Goal: Task Accomplishment & Management: Complete application form

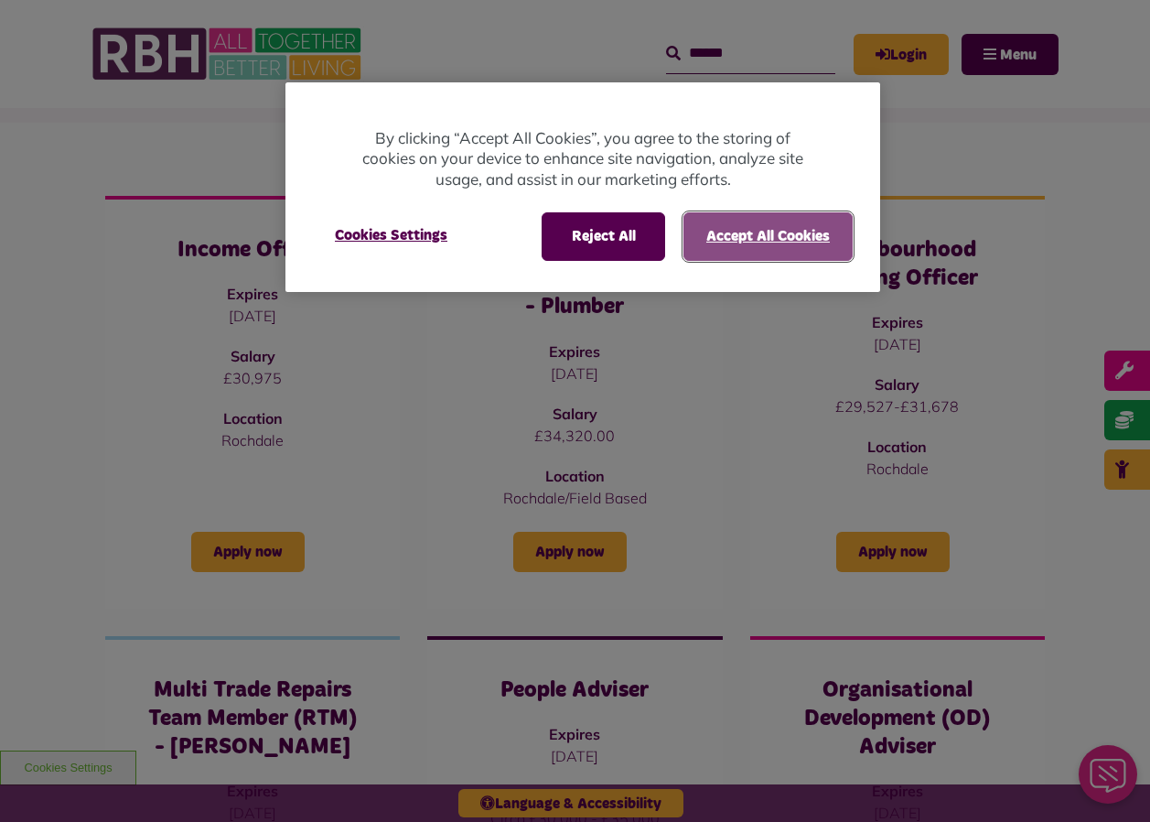
click at [739, 232] on button "Accept All Cookies" at bounding box center [768, 236] width 169 height 48
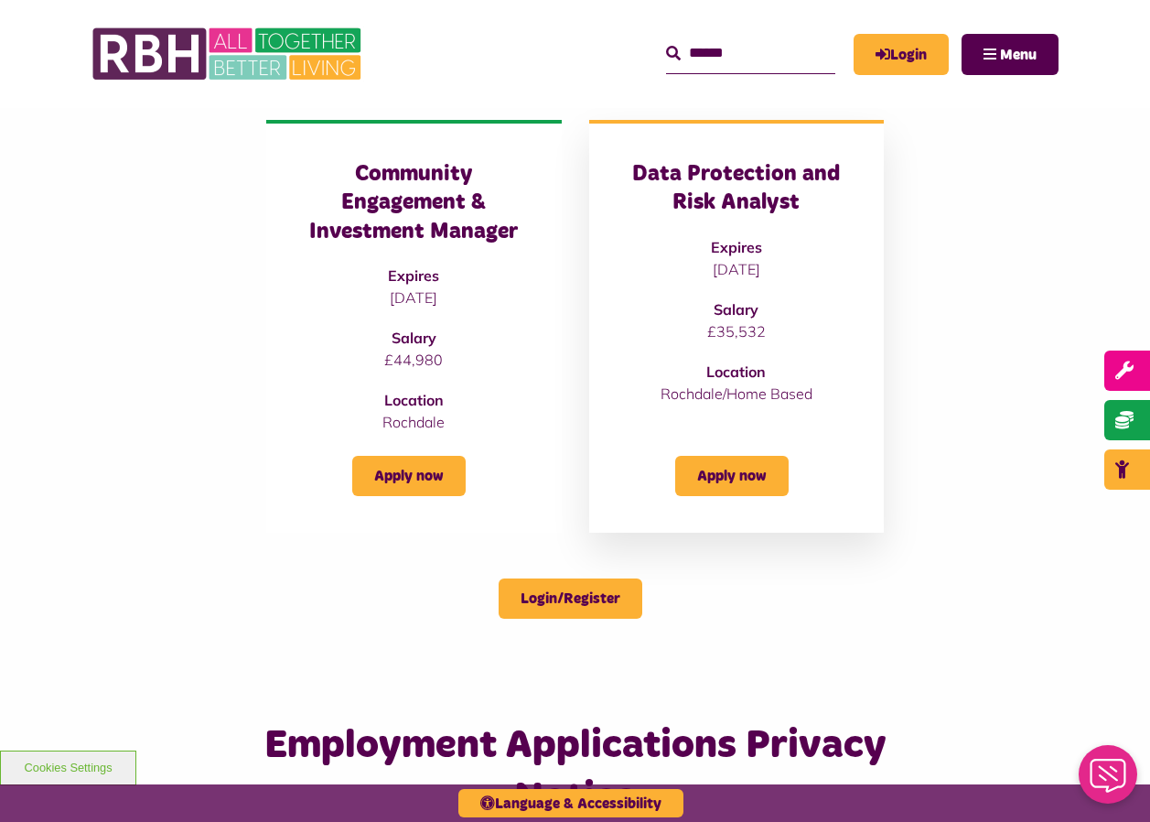
scroll to position [1098, 0]
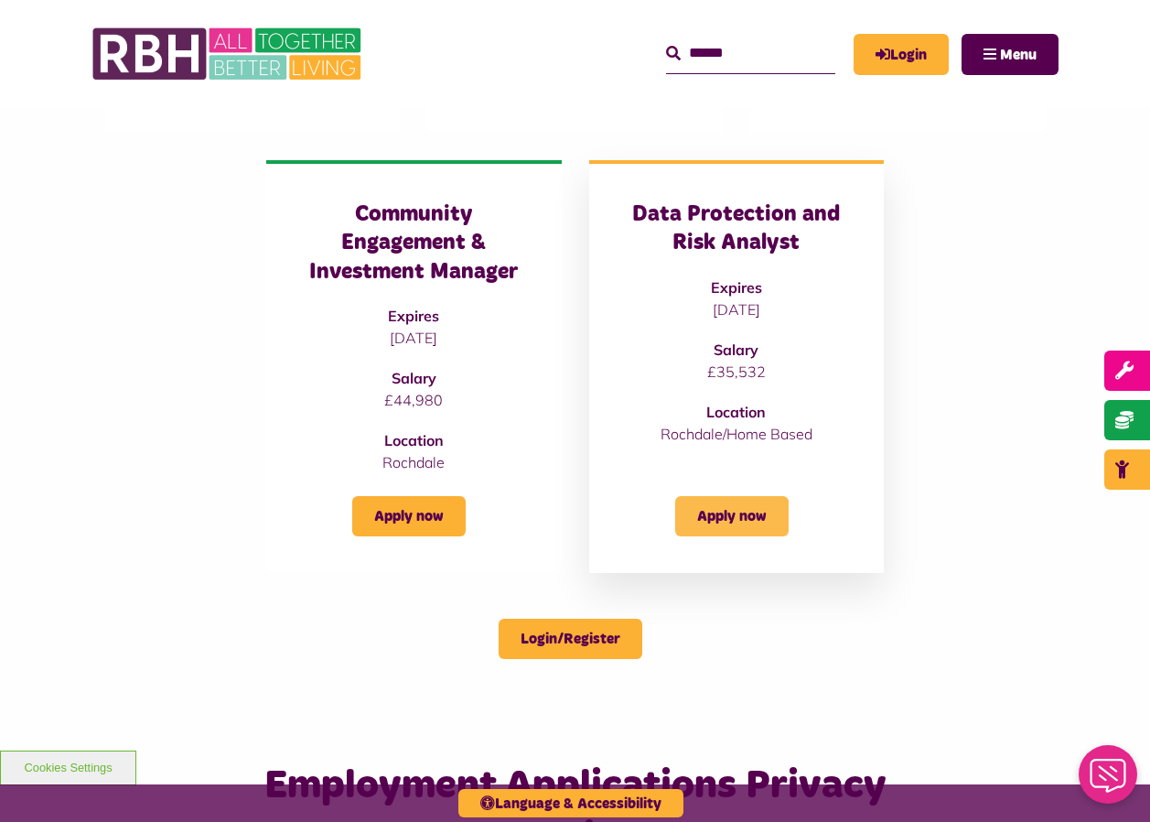
click at [750, 517] on link "Apply now" at bounding box center [731, 516] width 113 height 40
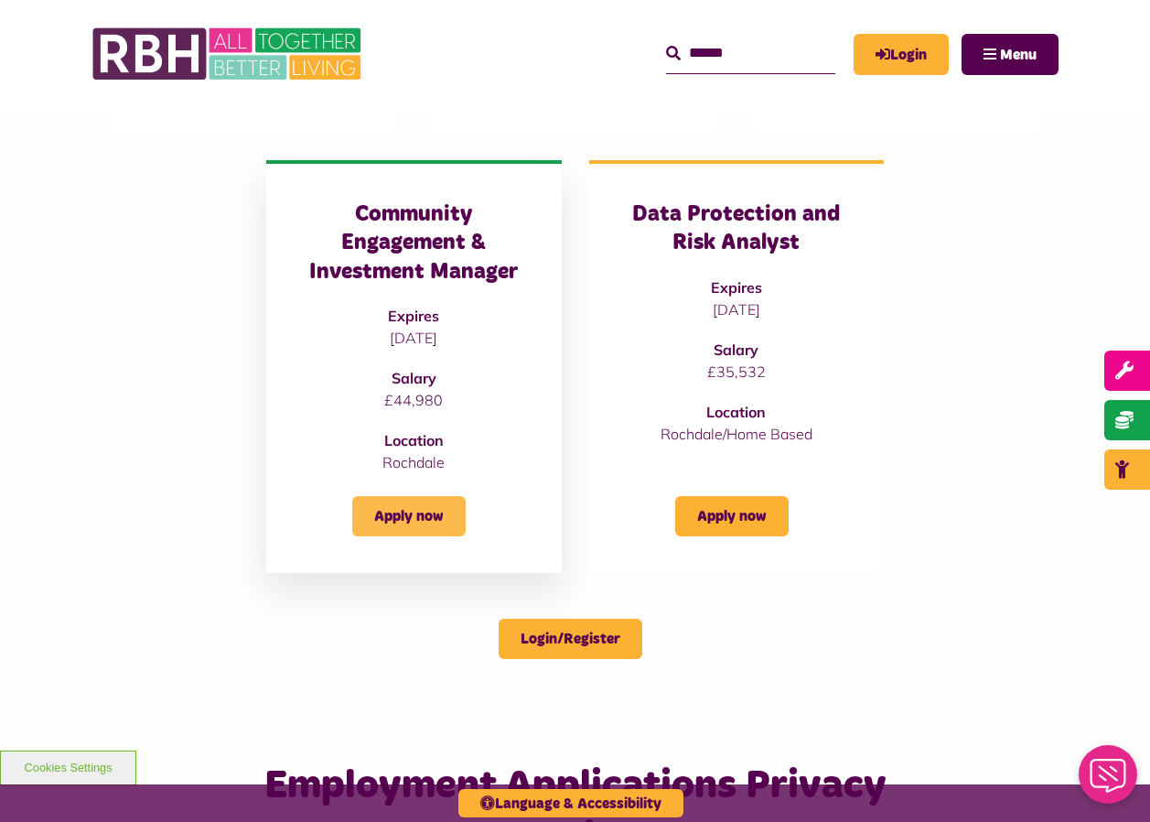
click at [427, 518] on link "Apply now" at bounding box center [408, 516] width 113 height 40
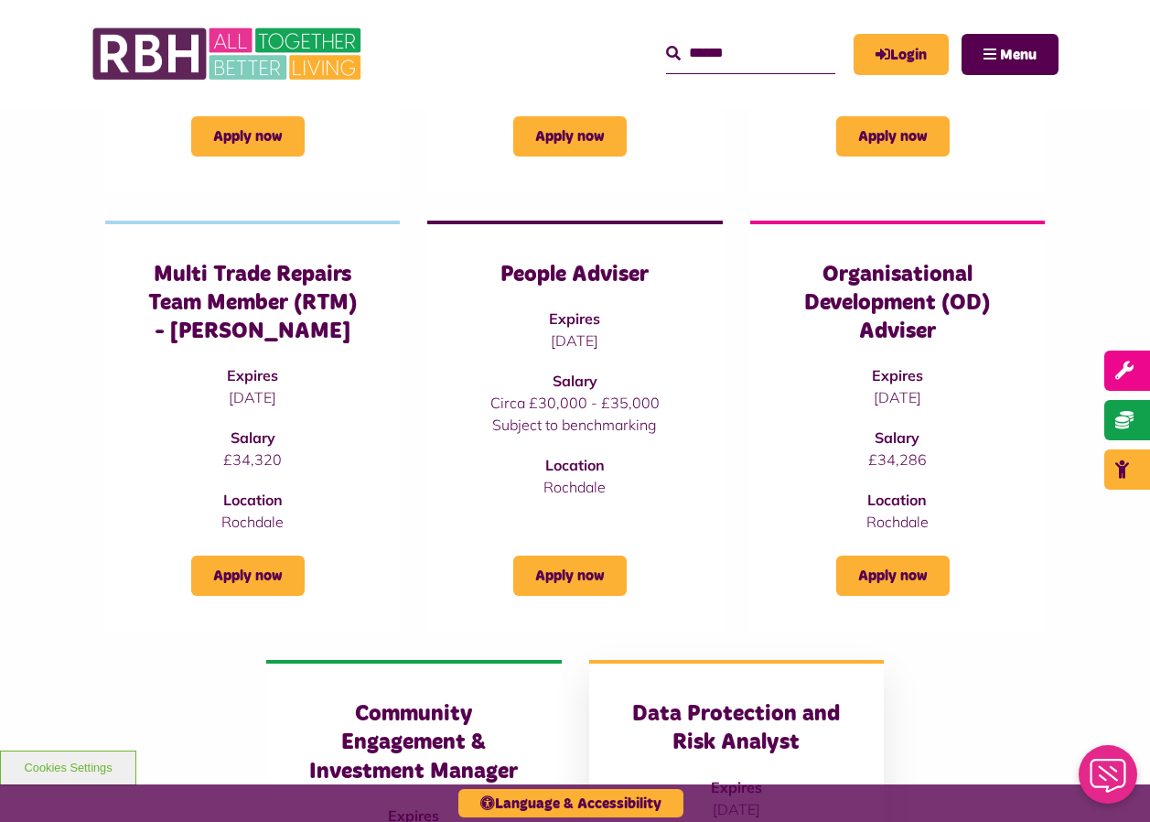
scroll to position [641, 0]
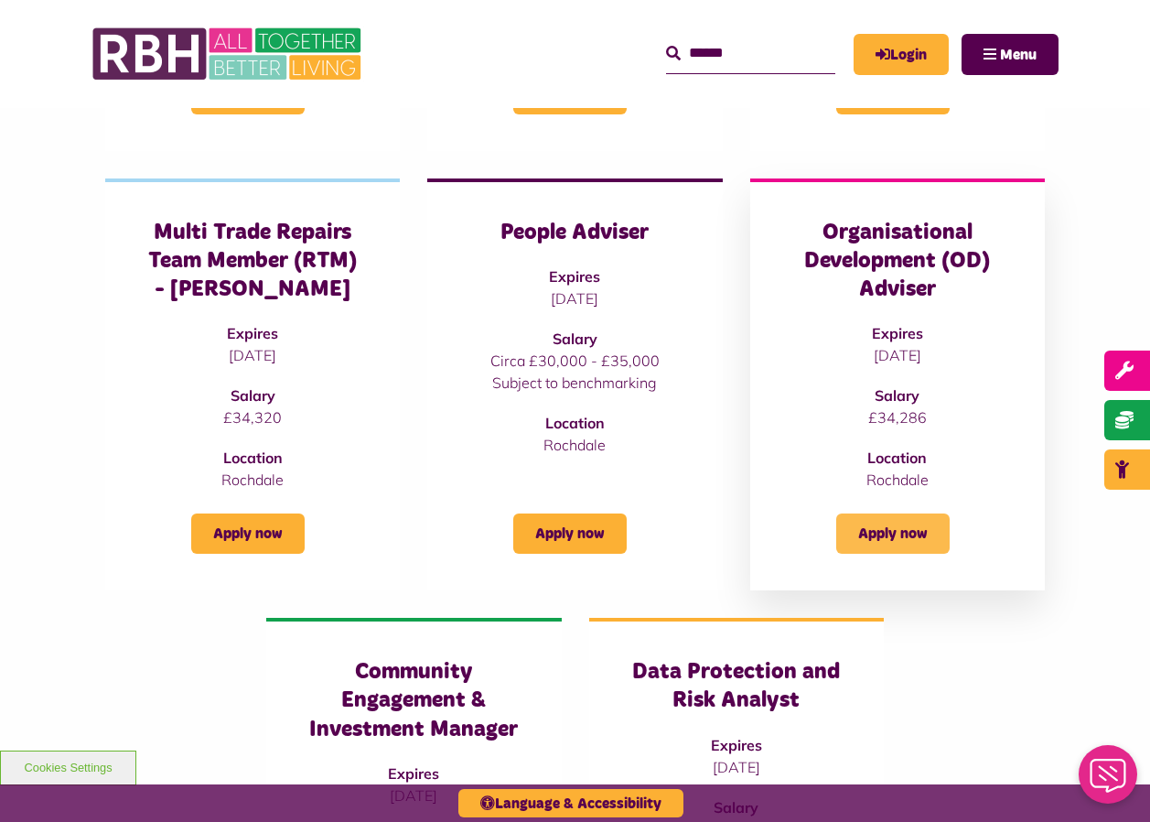
click at [911, 530] on link "Apply now" at bounding box center [892, 533] width 113 height 40
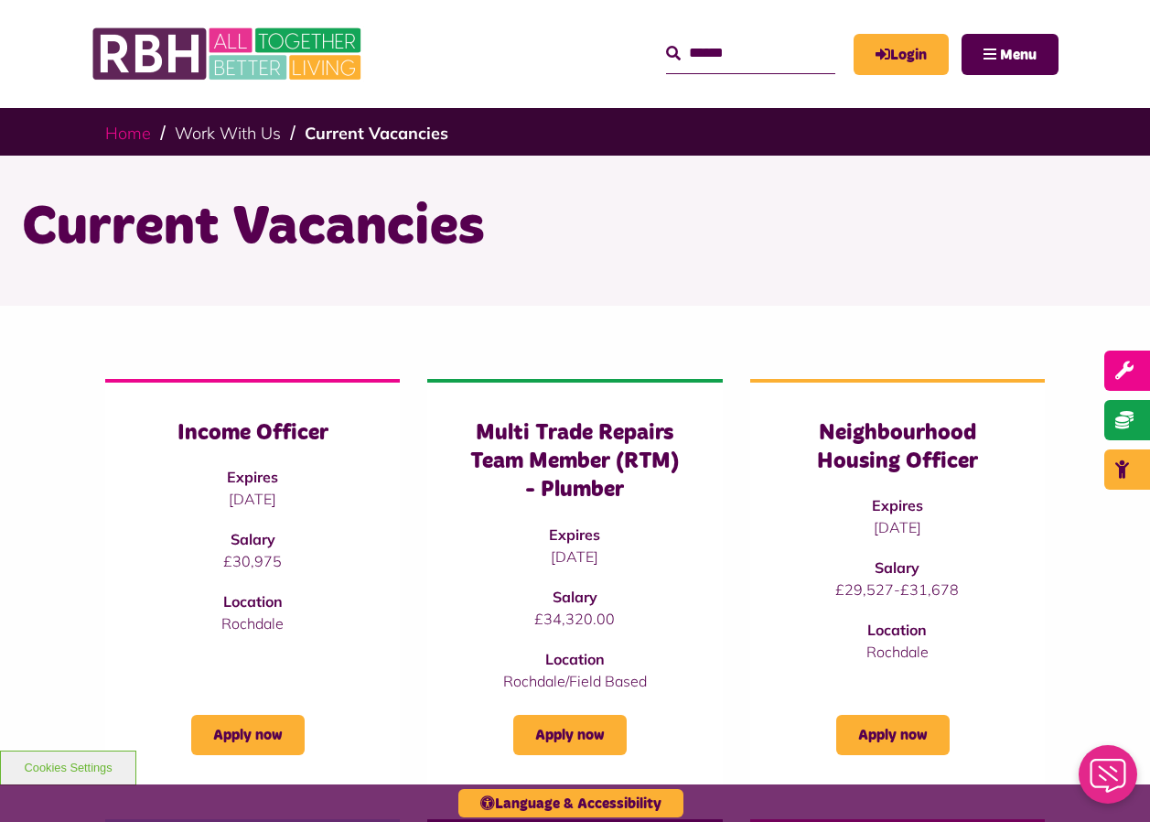
click at [129, 129] on link "Home" at bounding box center [128, 133] width 46 height 21
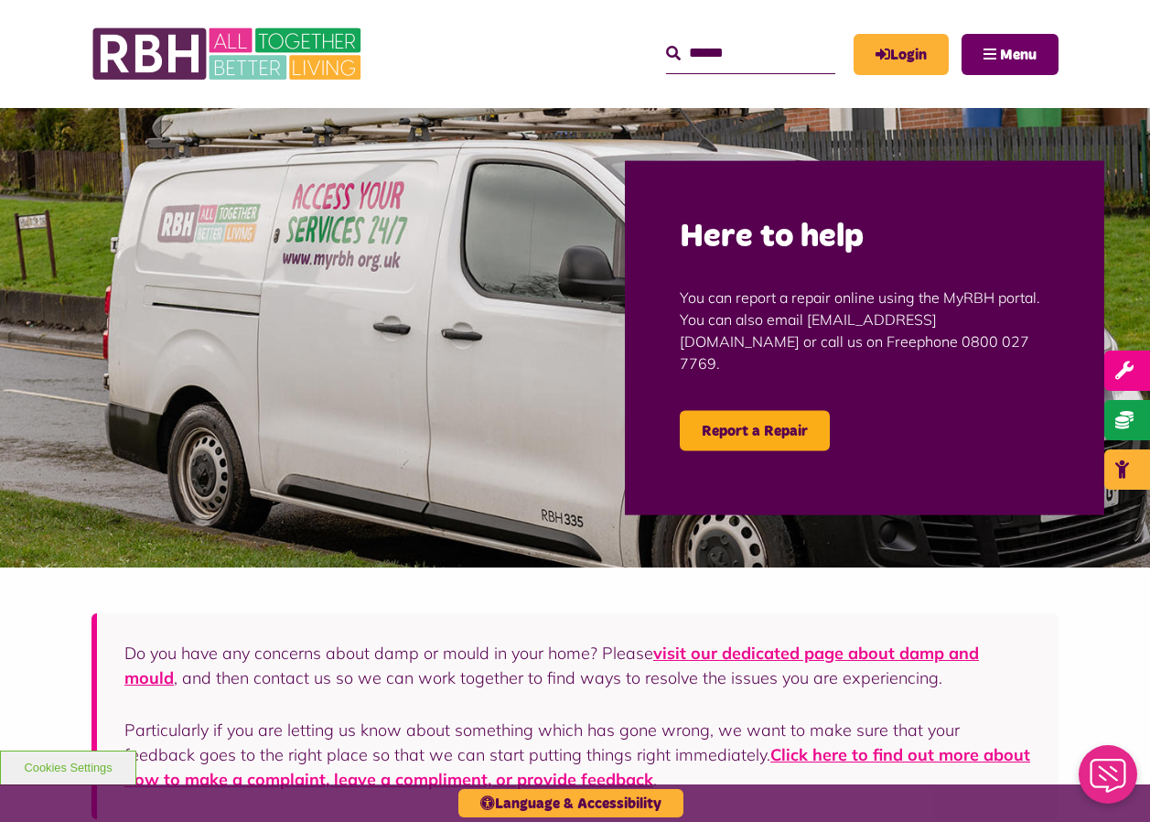
click at [1007, 48] on span "Menu" at bounding box center [1018, 55] width 37 height 15
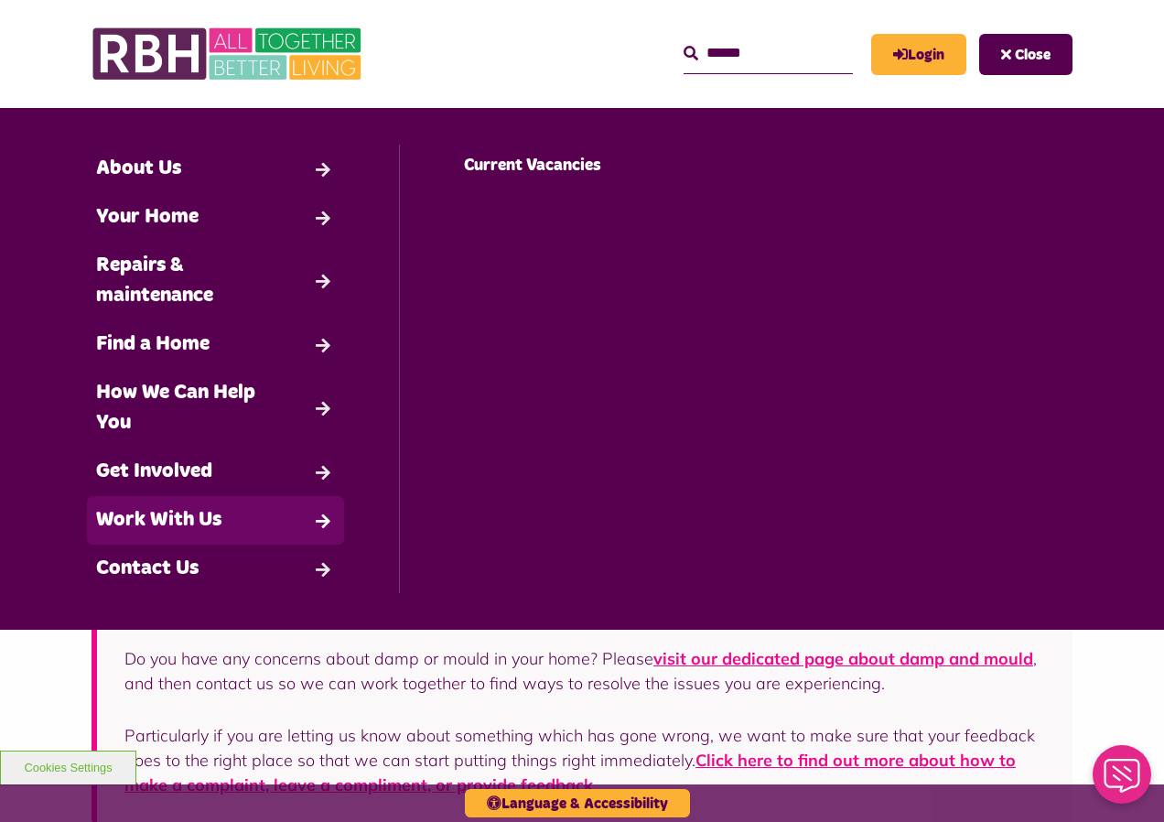
click at [276, 511] on link "Work With Us" at bounding box center [215, 520] width 257 height 49
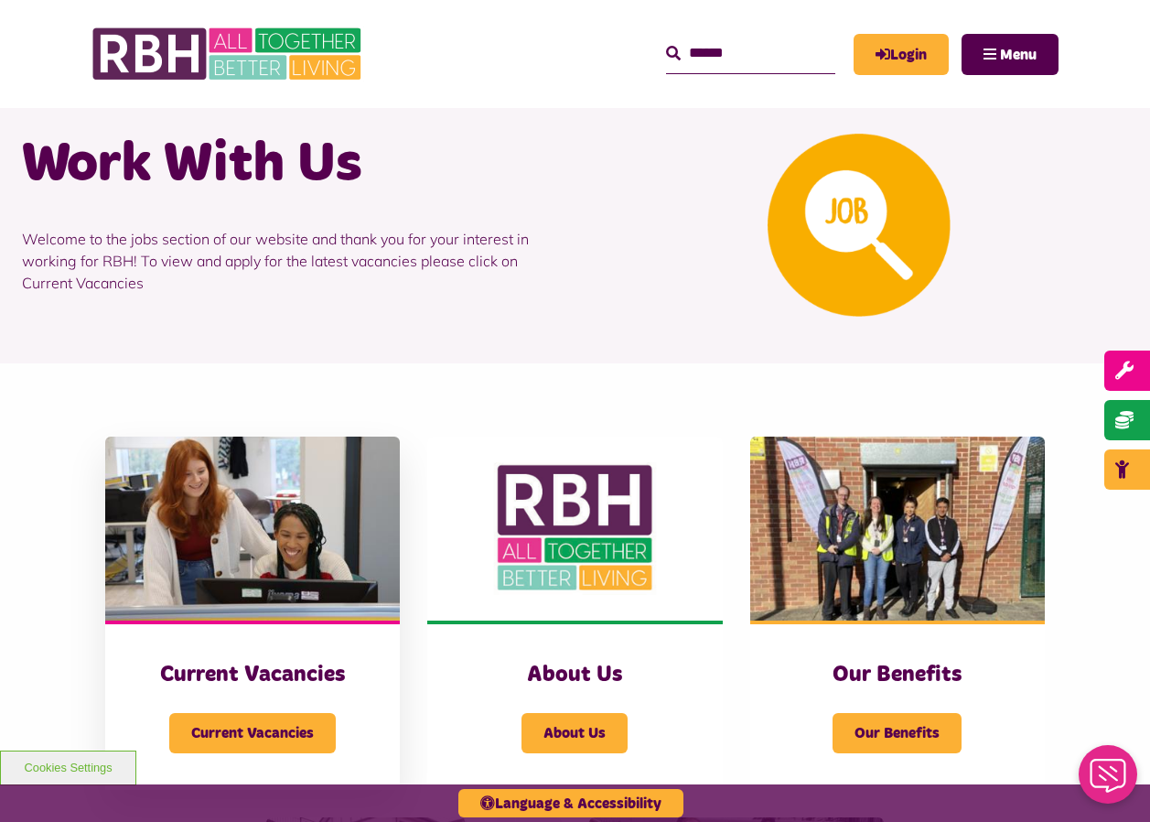
scroll to position [92, 0]
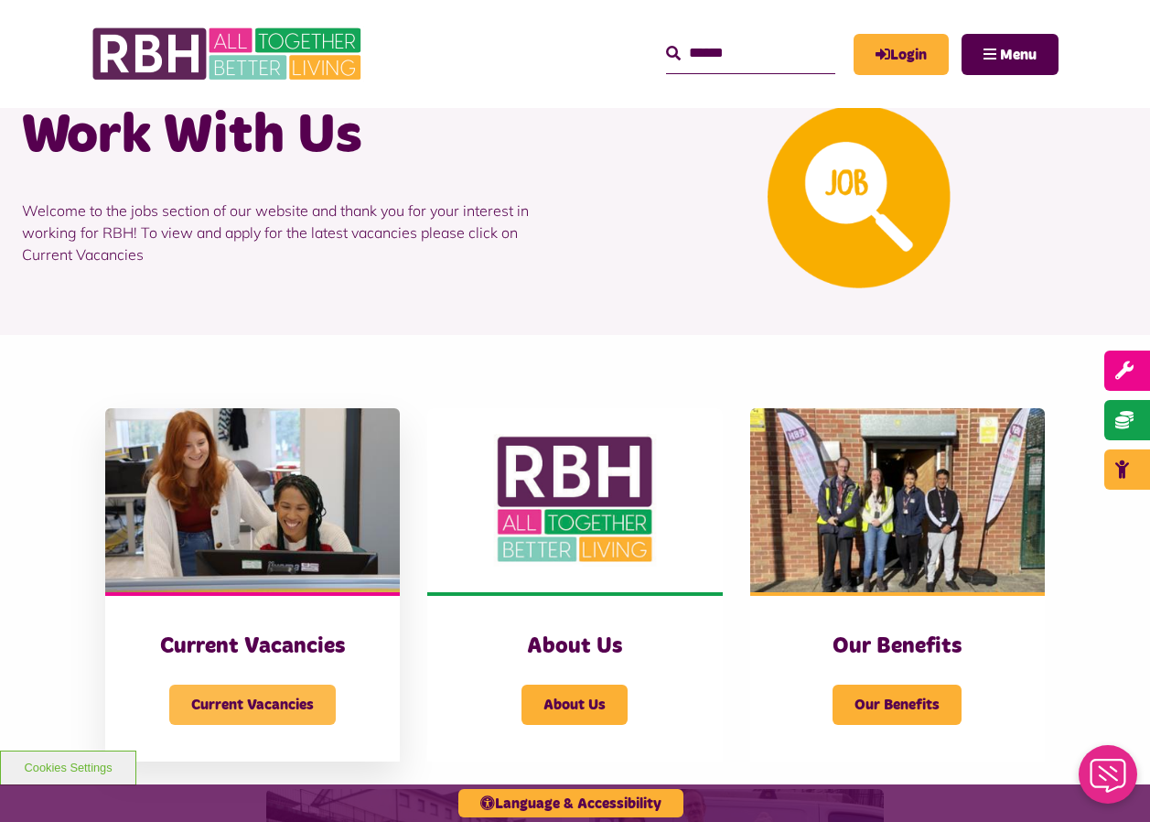
click at [281, 699] on span "Current Vacancies" at bounding box center [252, 705] width 167 height 40
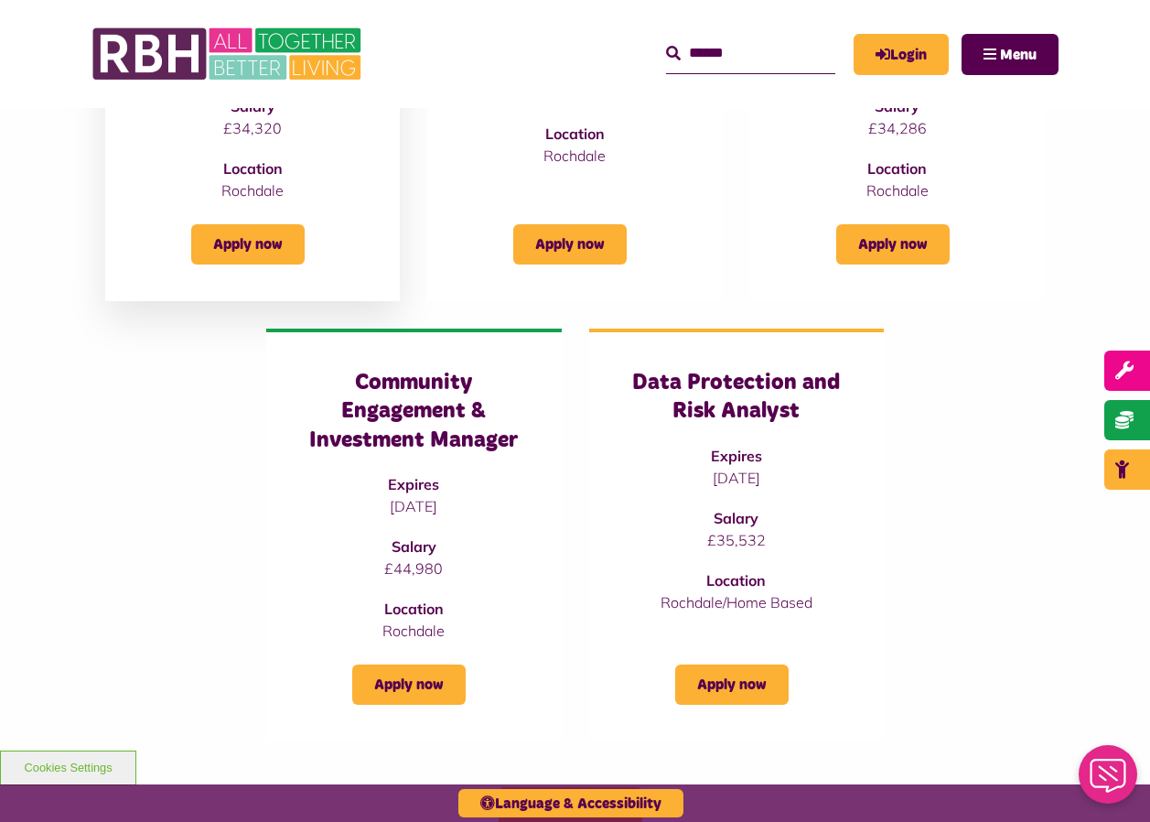
scroll to position [1098, 0]
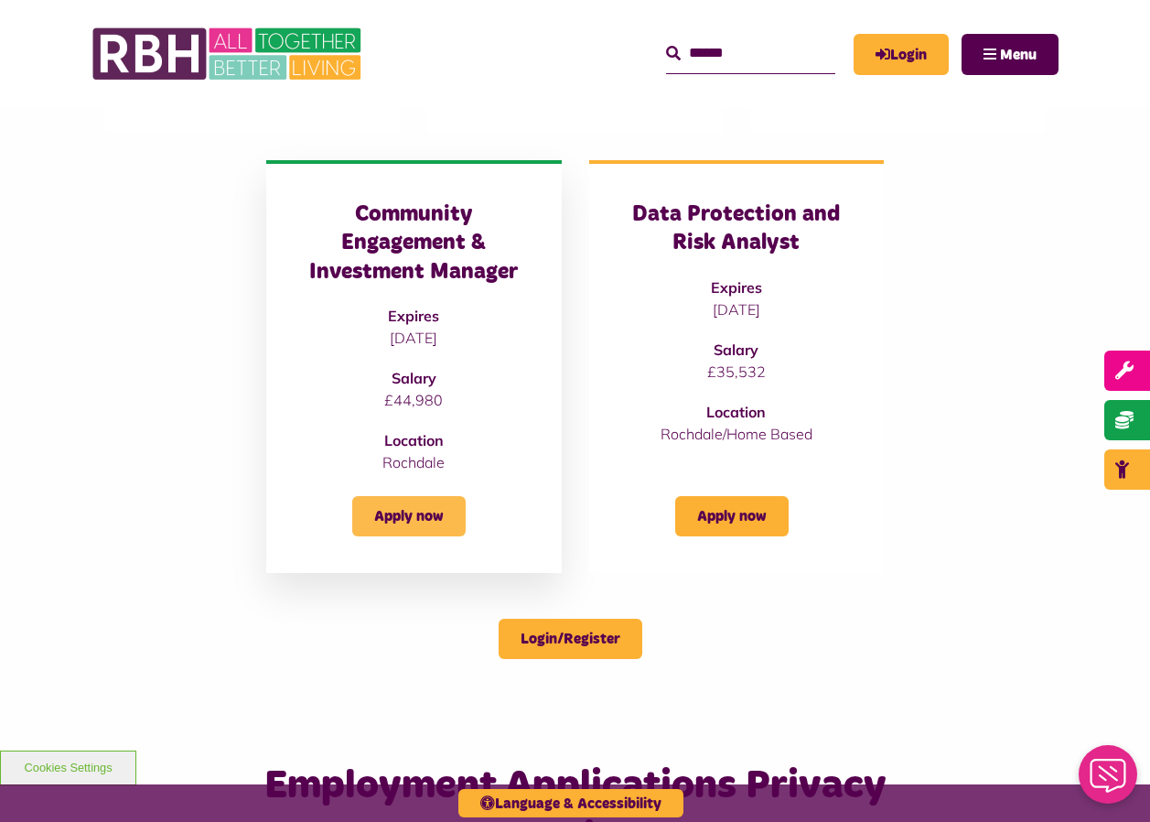
click at [421, 501] on link "Apply now" at bounding box center [408, 516] width 113 height 40
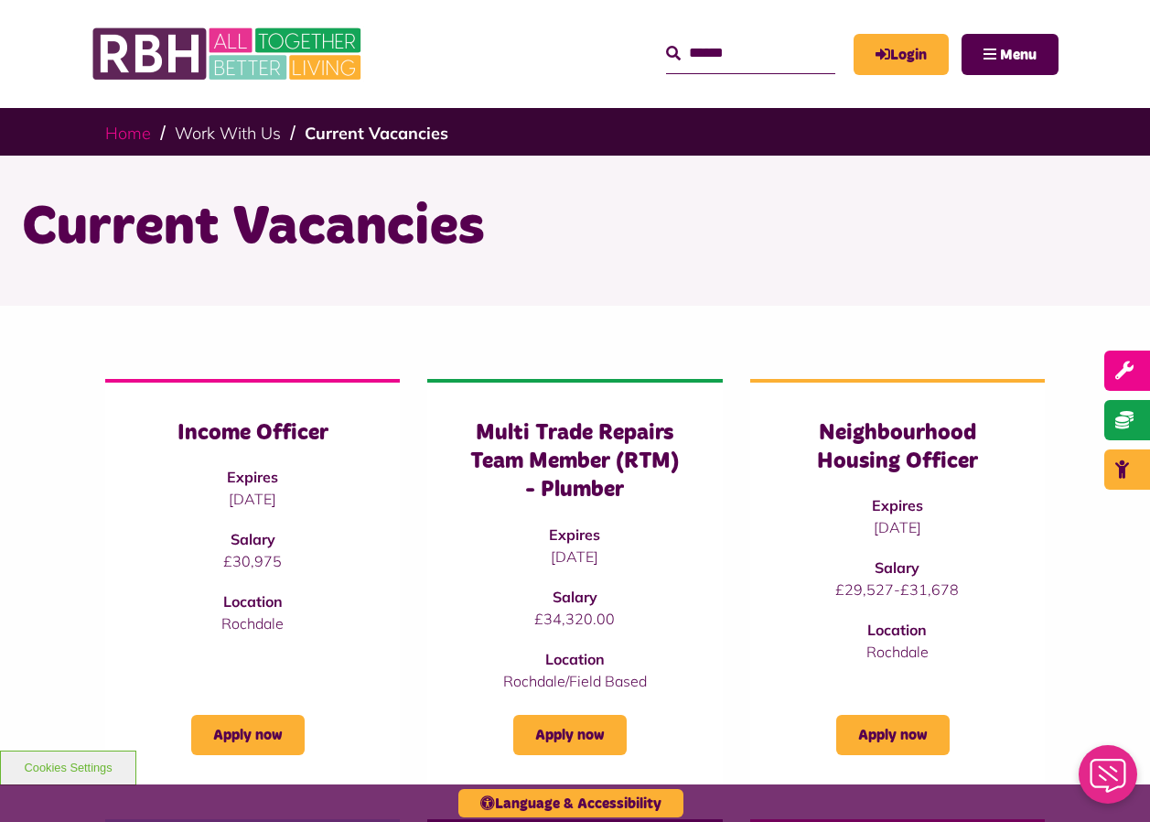
click at [110, 140] on link "Home" at bounding box center [128, 133] width 46 height 21
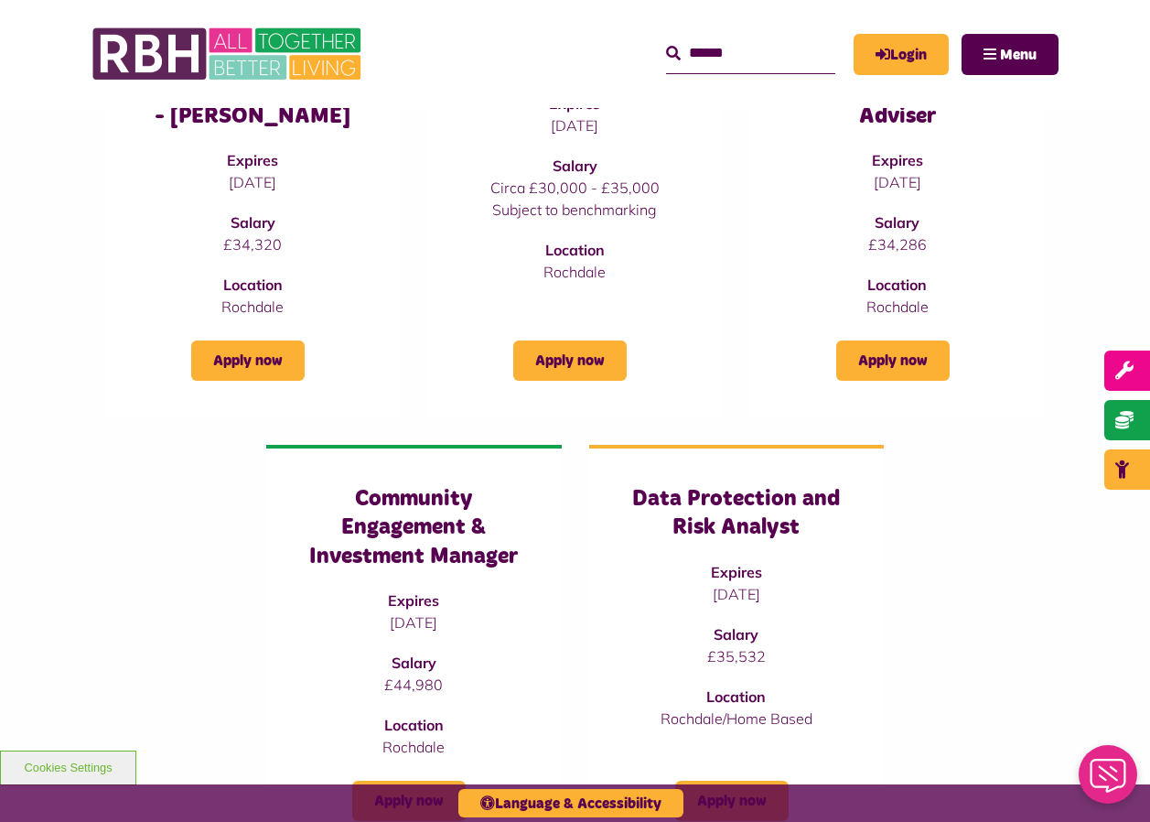
scroll to position [824, 0]
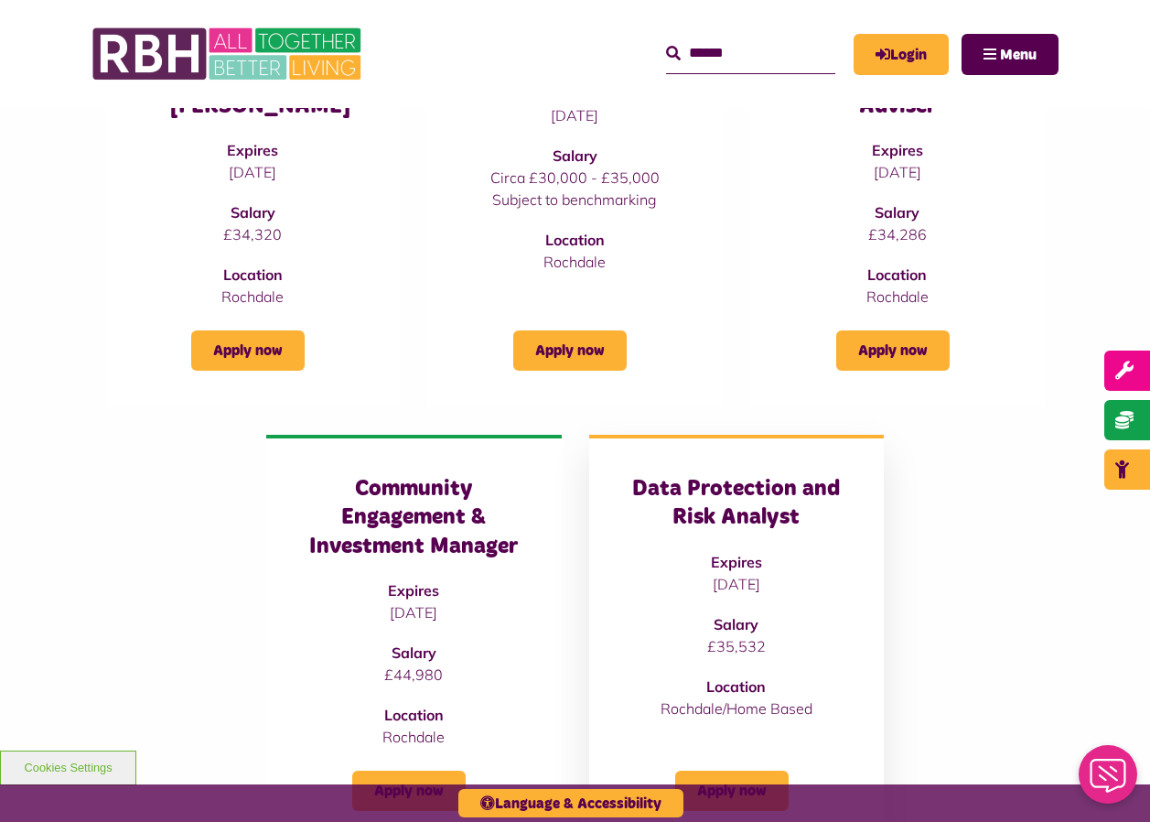
click at [740, 522] on h3 "Data Protection and Risk Analyst" at bounding box center [736, 503] width 221 height 57
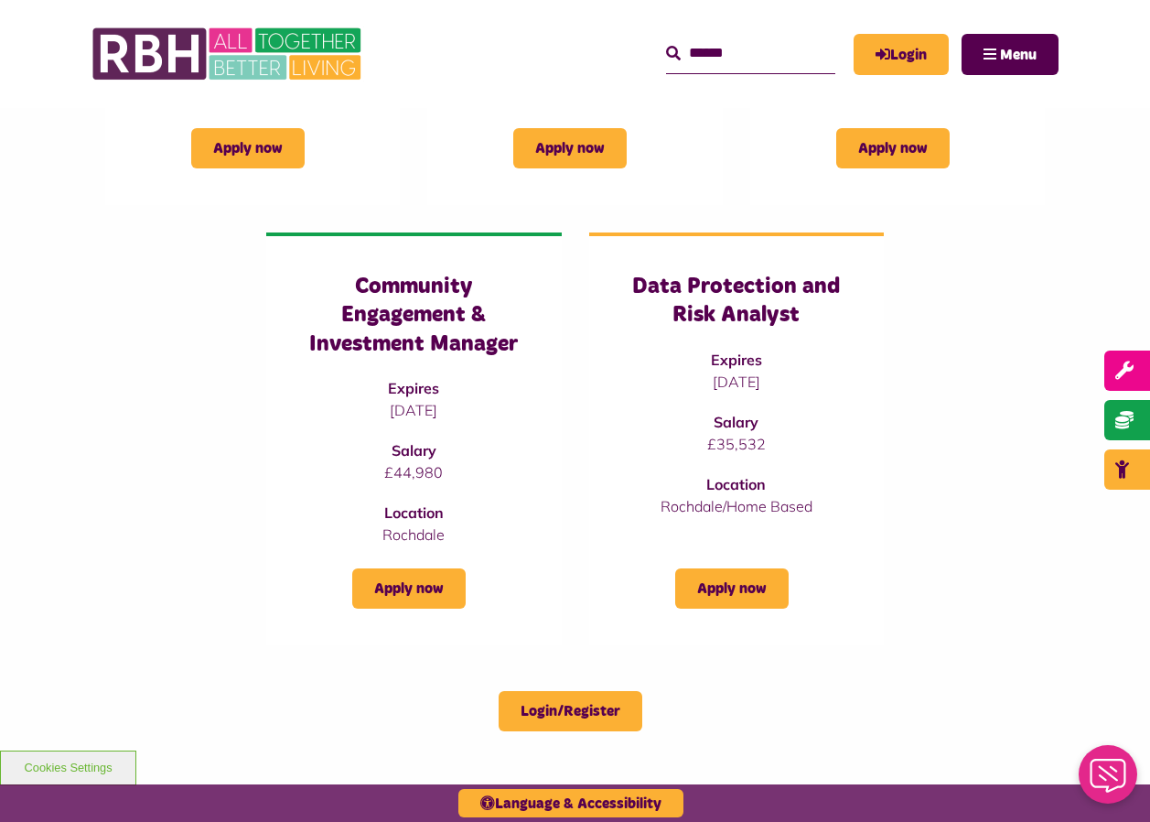
scroll to position [1098, 0]
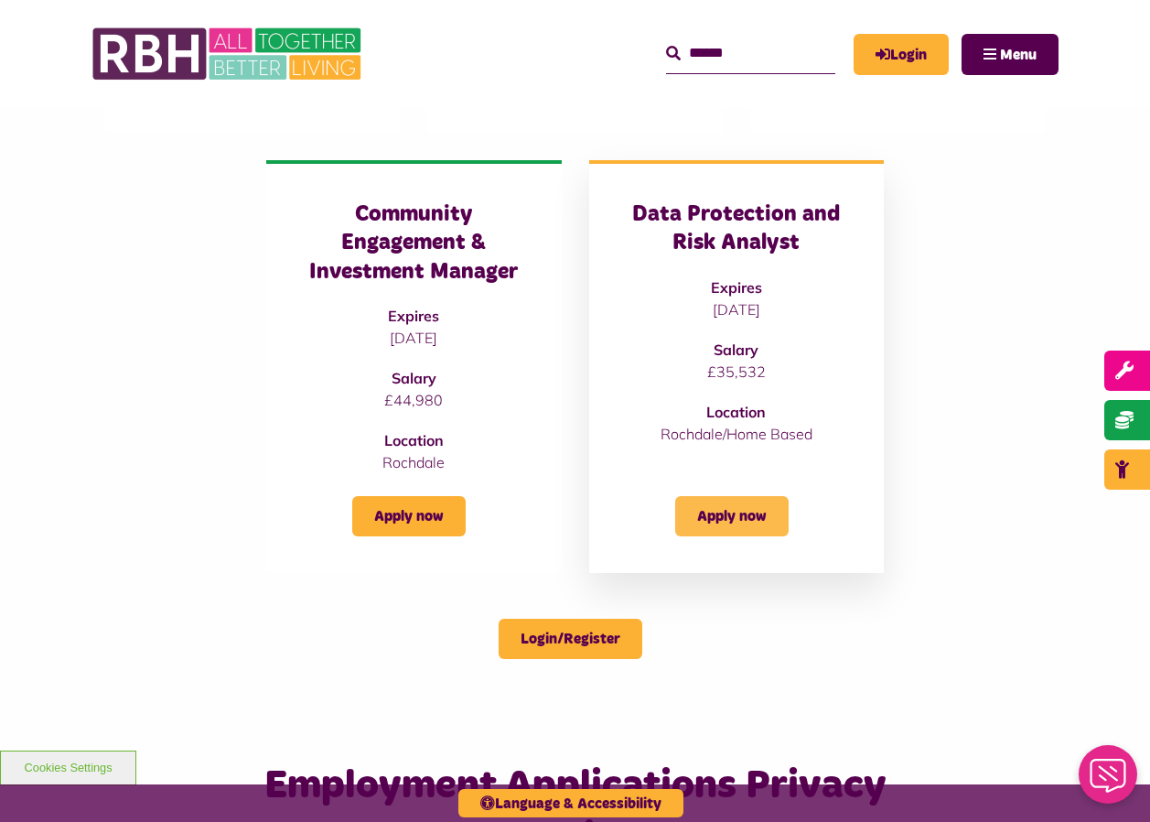
click at [716, 513] on link "Apply now" at bounding box center [731, 516] width 113 height 40
